Goal: Task Accomplishment & Management: Manage account settings

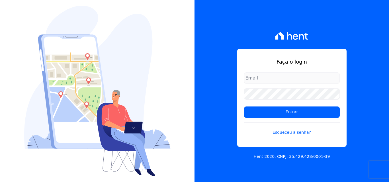
type input "[EMAIL_ADDRESS][DOMAIN_NAME]"
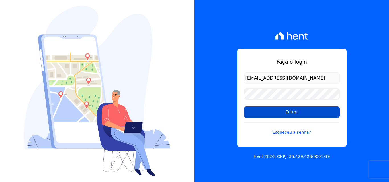
click at [280, 112] on input "Entrar" at bounding box center [292, 112] width 96 height 11
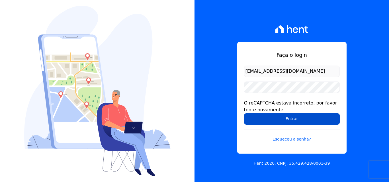
click at [276, 122] on input "Entrar" at bounding box center [292, 119] width 96 height 11
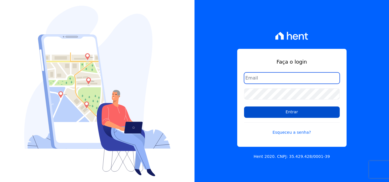
type input "[EMAIL_ADDRESS][DOMAIN_NAME]"
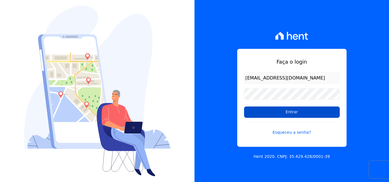
click at [284, 115] on input "Entrar" at bounding box center [292, 112] width 96 height 11
